Goal: Task Accomplishment & Management: Use online tool/utility

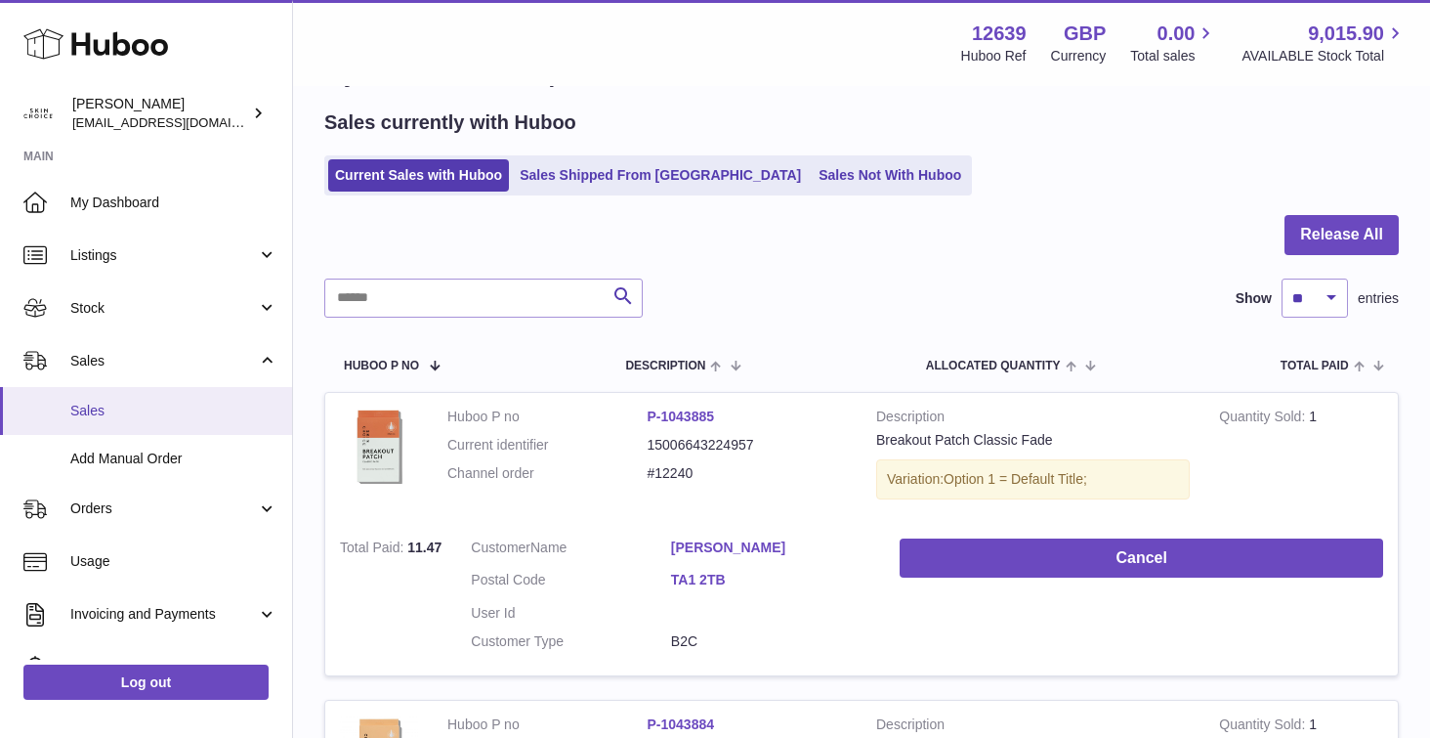
click at [169, 419] on span "Sales" at bounding box center [173, 411] width 207 height 19
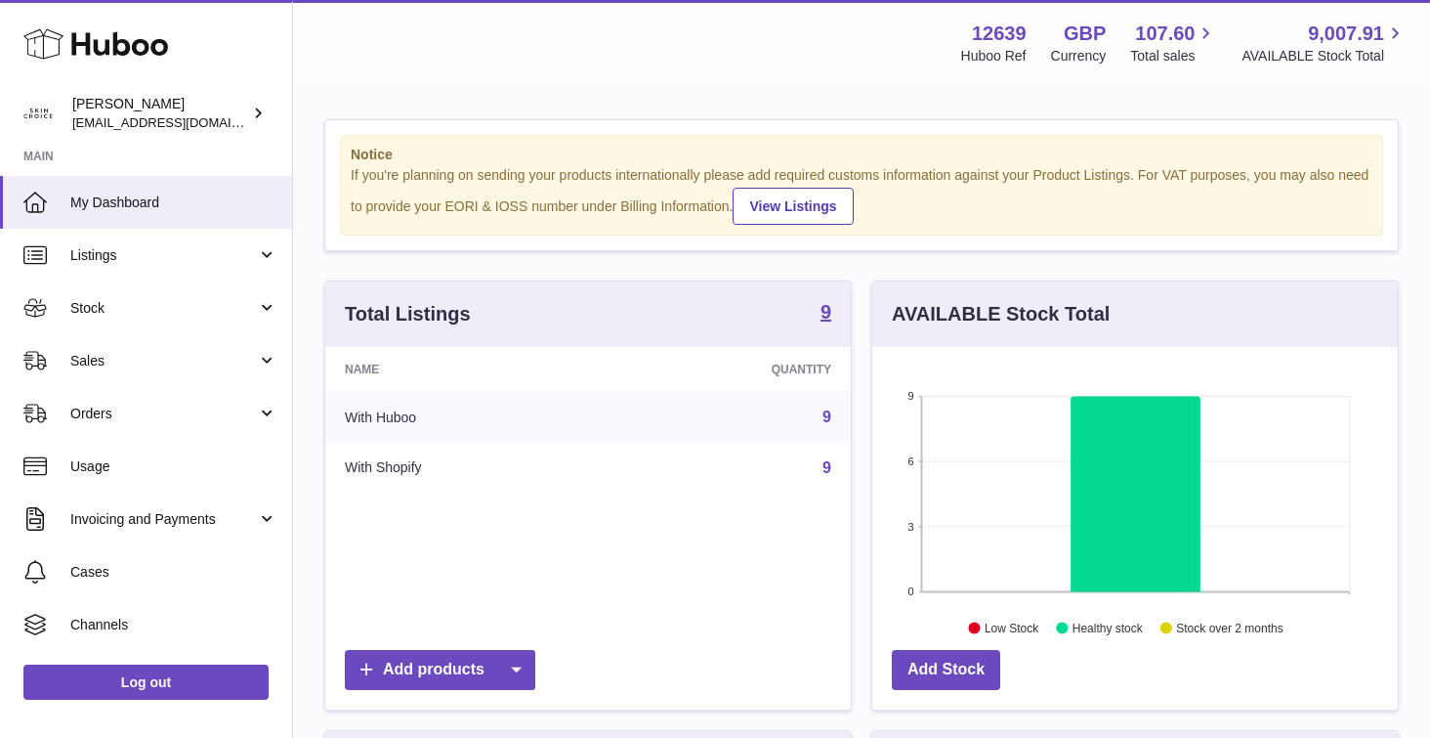
scroll to position [305, 526]
click at [176, 350] on link "Sales" at bounding box center [146, 360] width 292 height 53
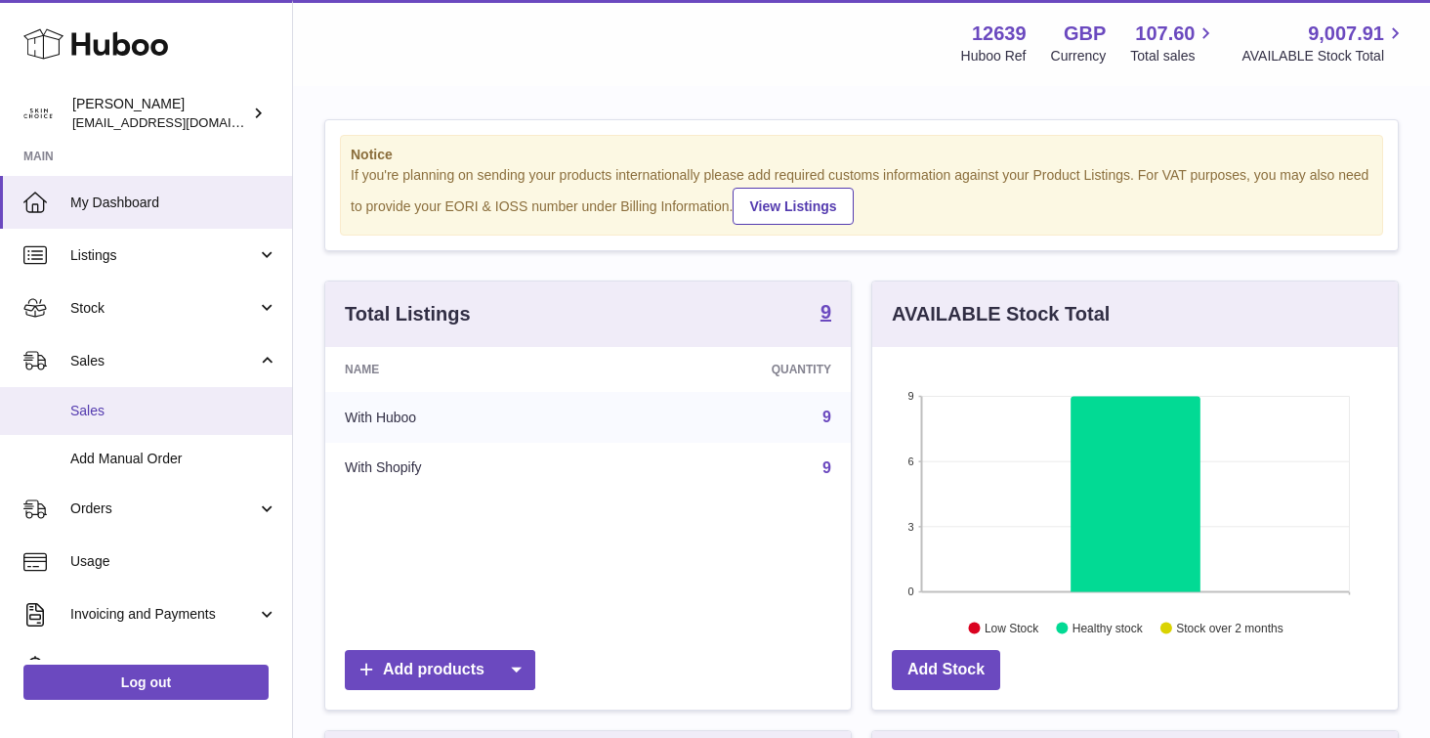
click at [169, 403] on span "Sales" at bounding box center [173, 411] width 207 height 19
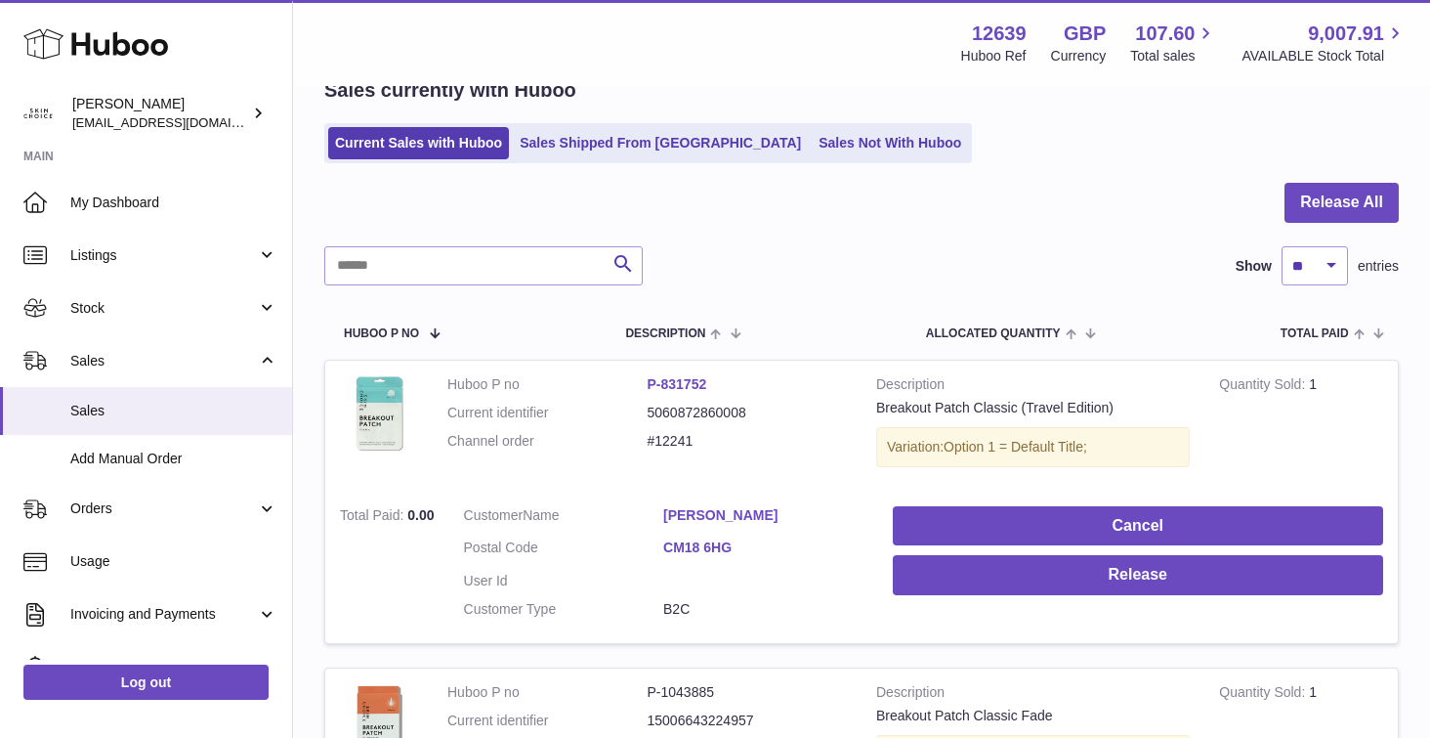
scroll to position [96, 0]
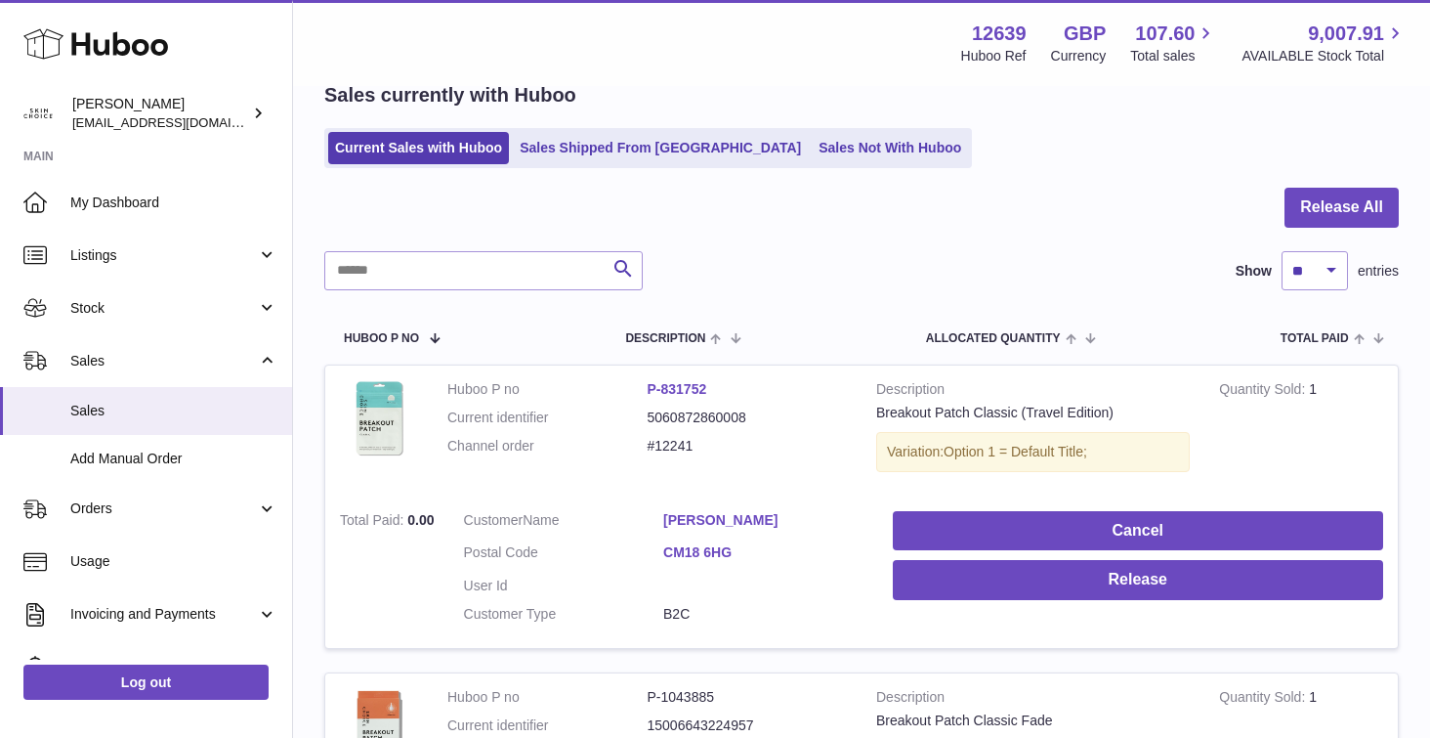
click at [703, 521] on link "Vickie Peck" at bounding box center [763, 520] width 200 height 19
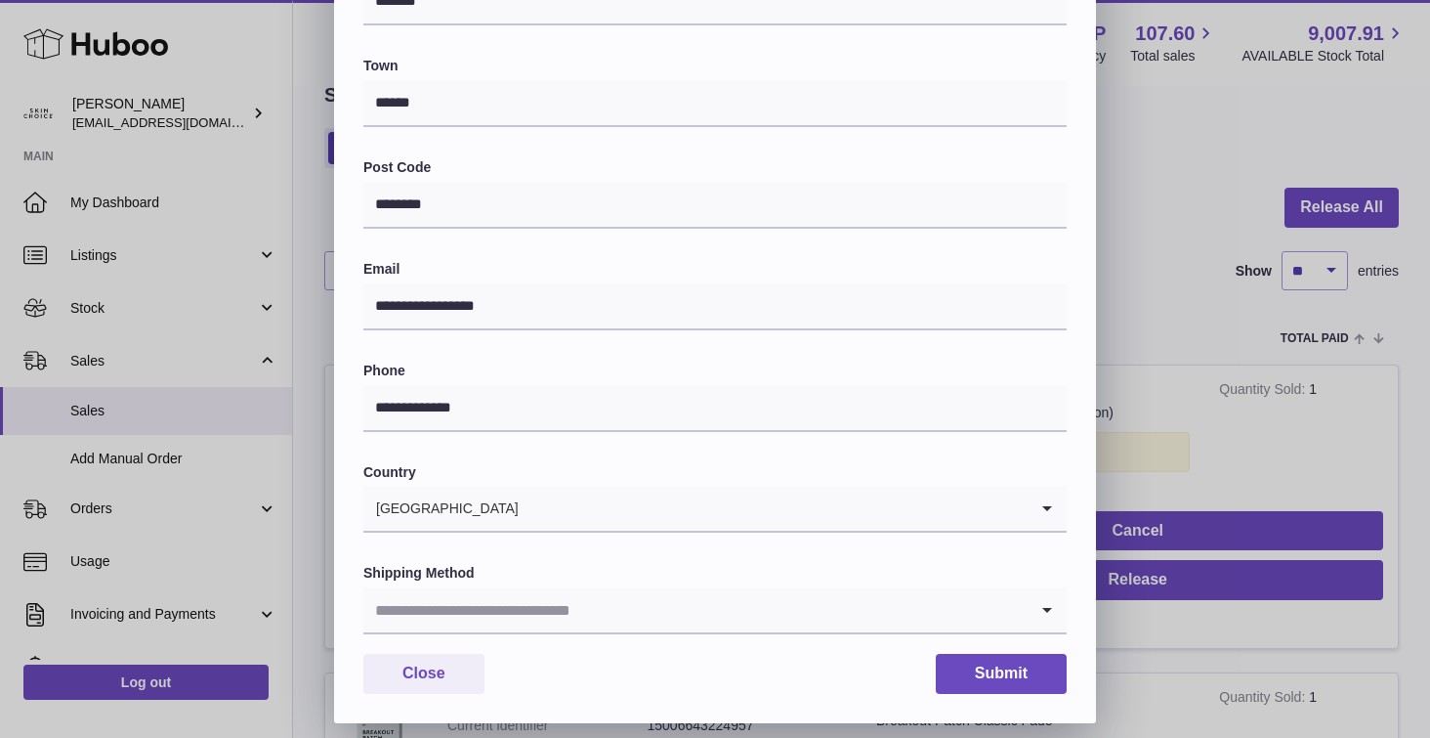
scroll to position [493, 0]
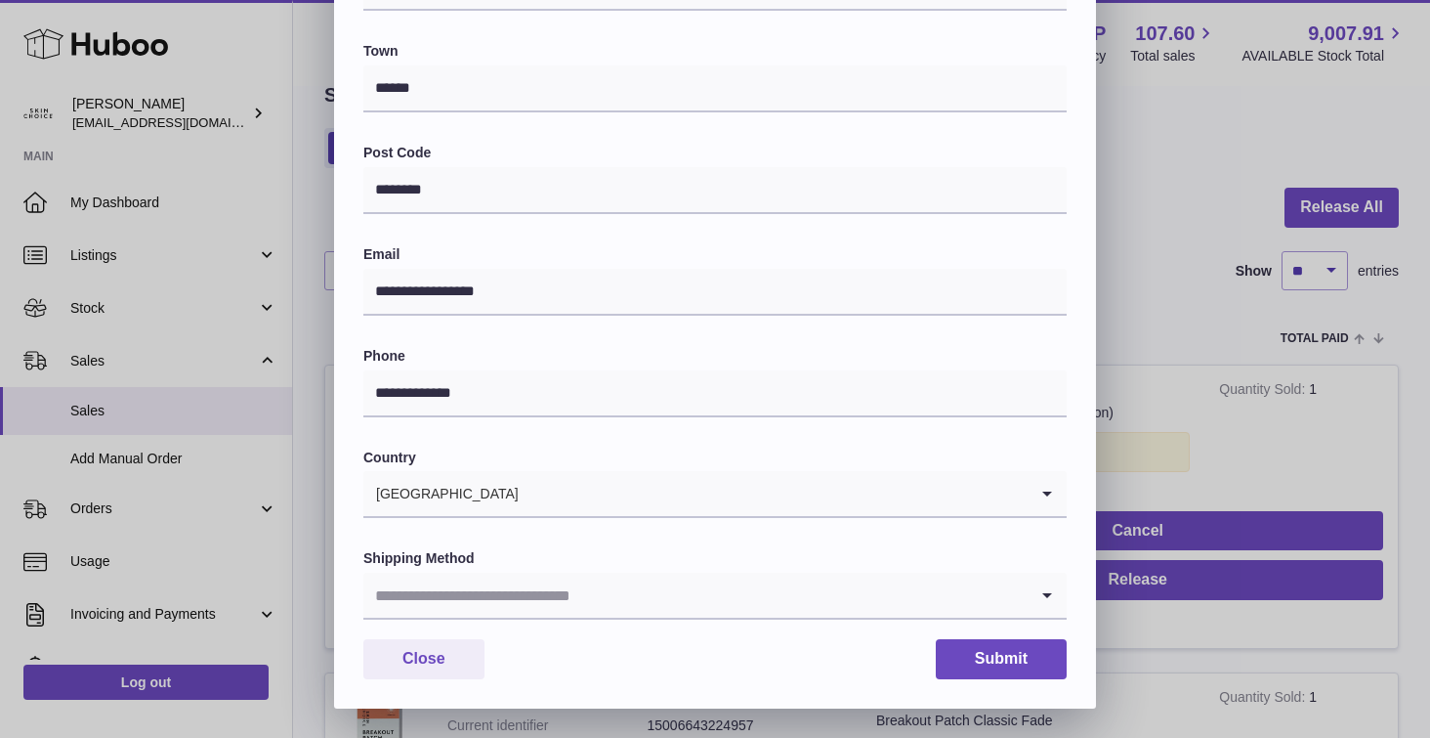
click at [663, 601] on input "Search for option" at bounding box center [695, 594] width 664 height 45
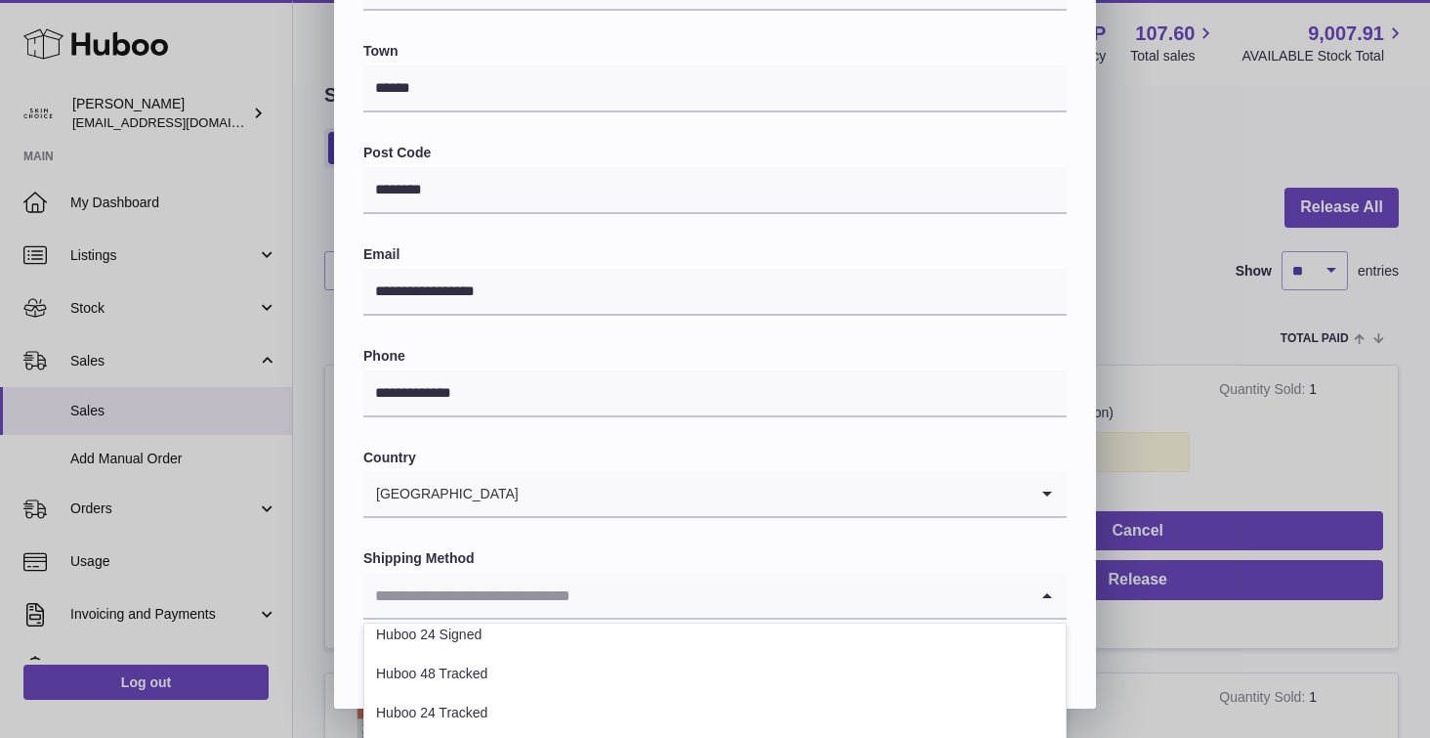
scroll to position [120, 0]
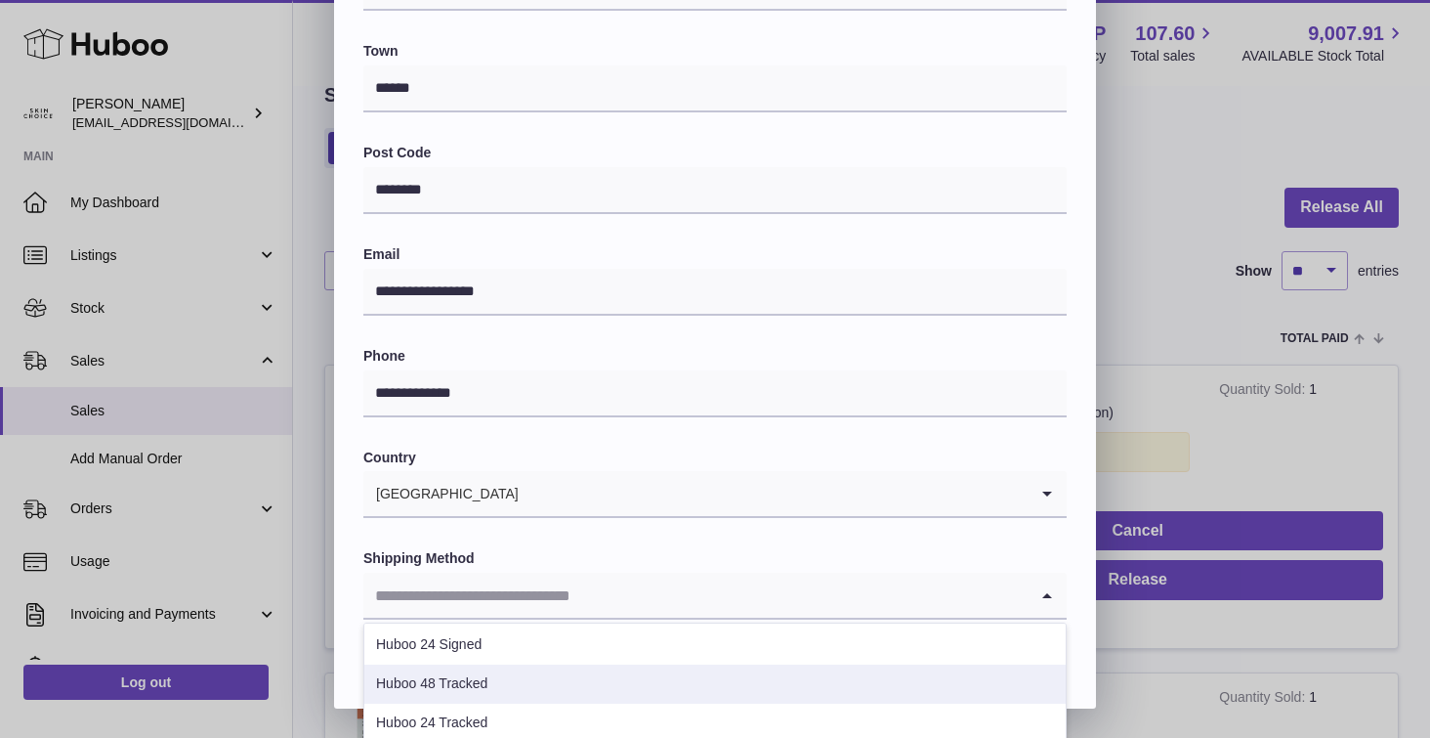
click at [609, 688] on li "Huboo 48 Tracked" at bounding box center [714, 683] width 701 height 39
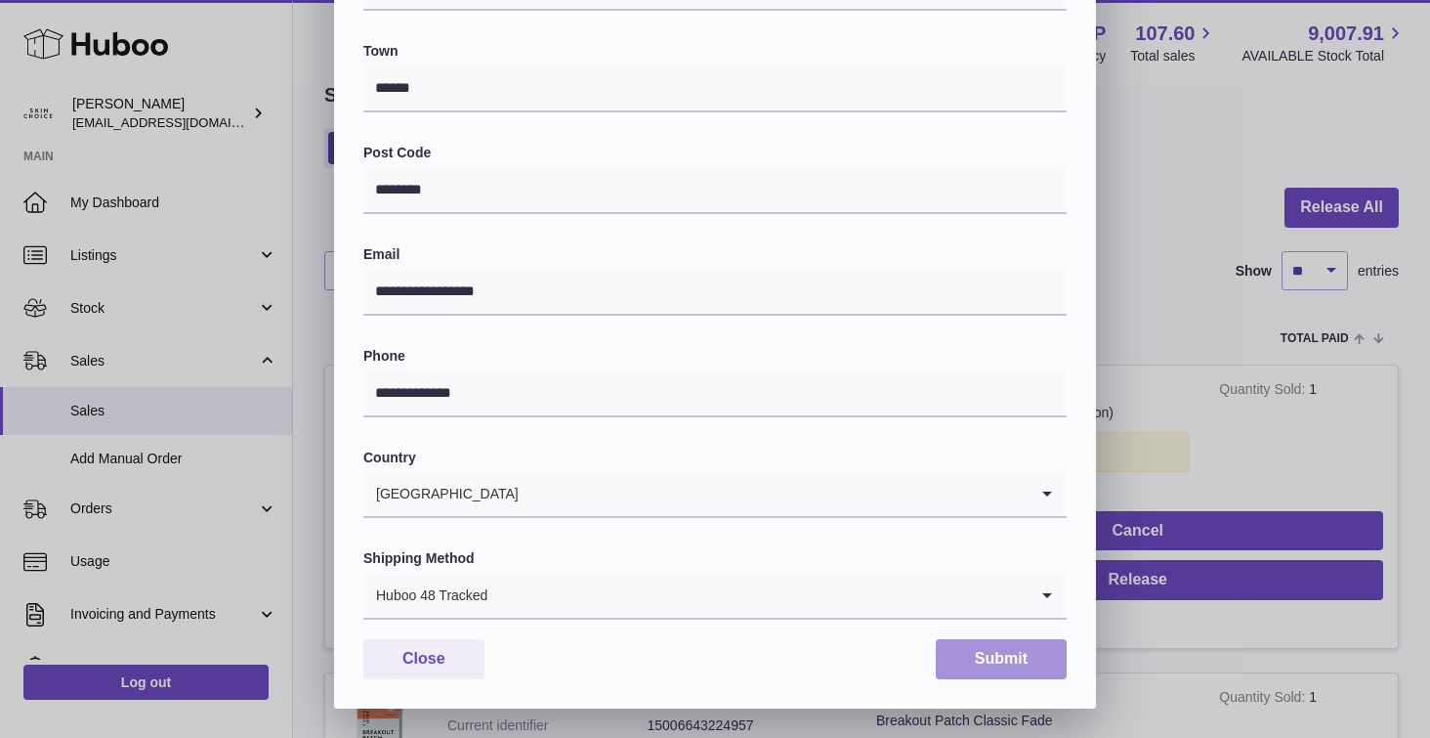
click at [960, 653] on button "Submit" at bounding box center [1001, 659] width 131 height 40
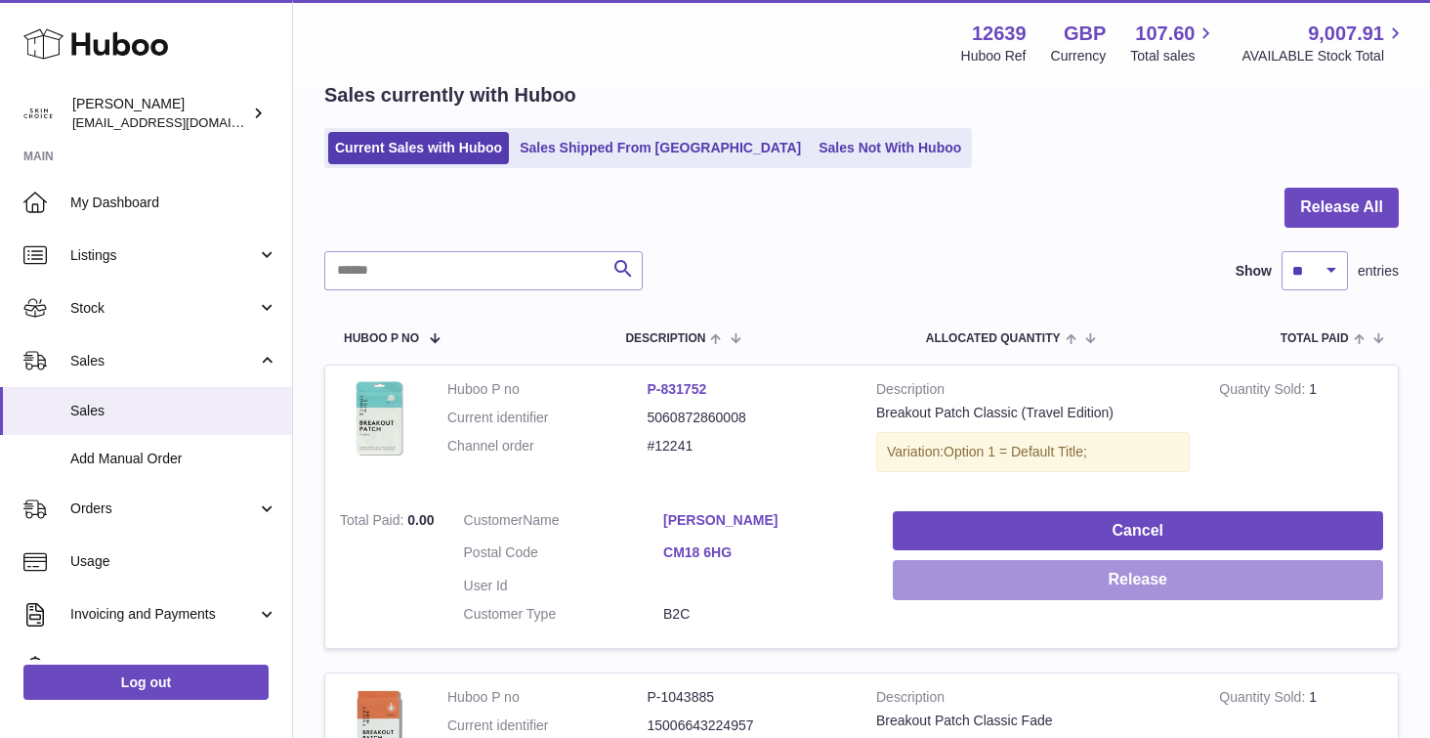
click at [1056, 576] on button "Release" at bounding box center [1138, 580] width 490 height 40
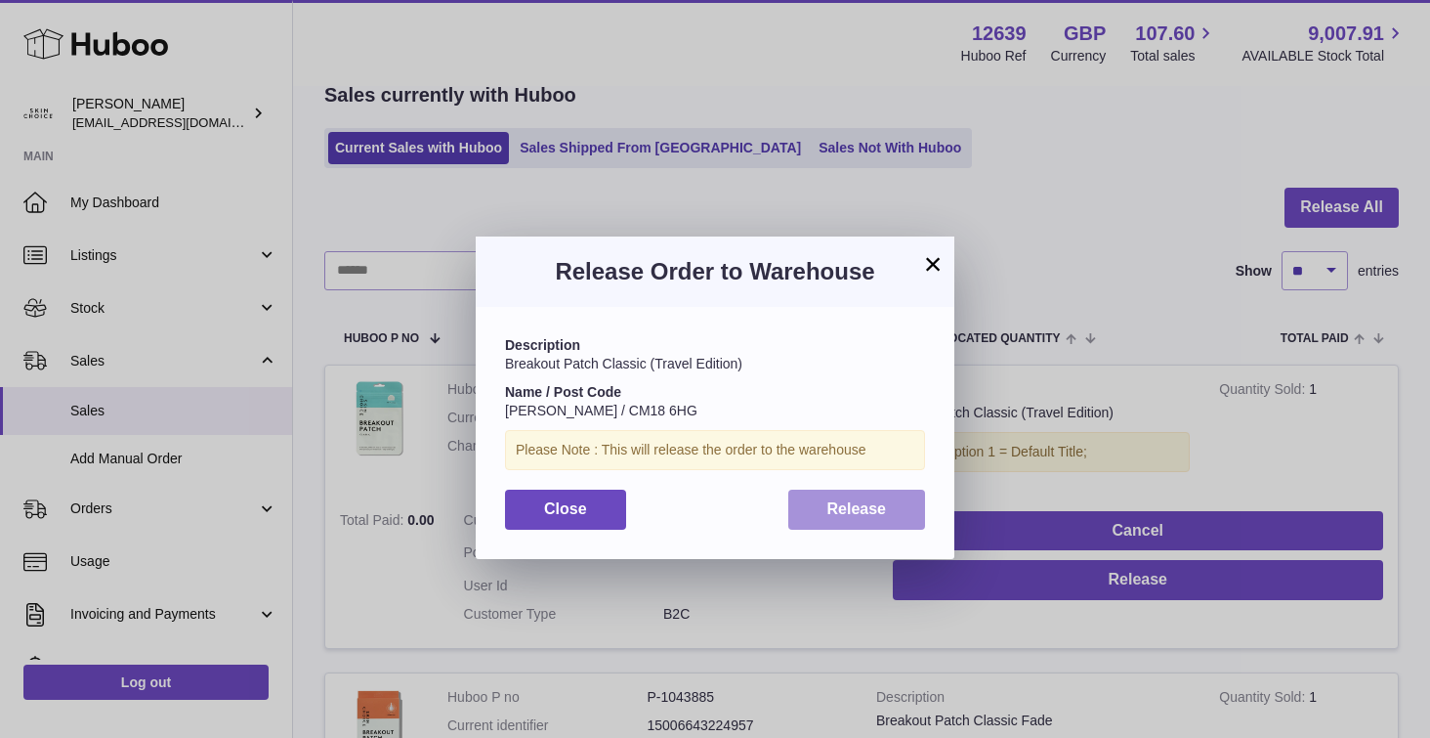
click at [897, 501] on button "Release" at bounding box center [857, 509] width 138 height 40
